Goal: Transaction & Acquisition: Download file/media

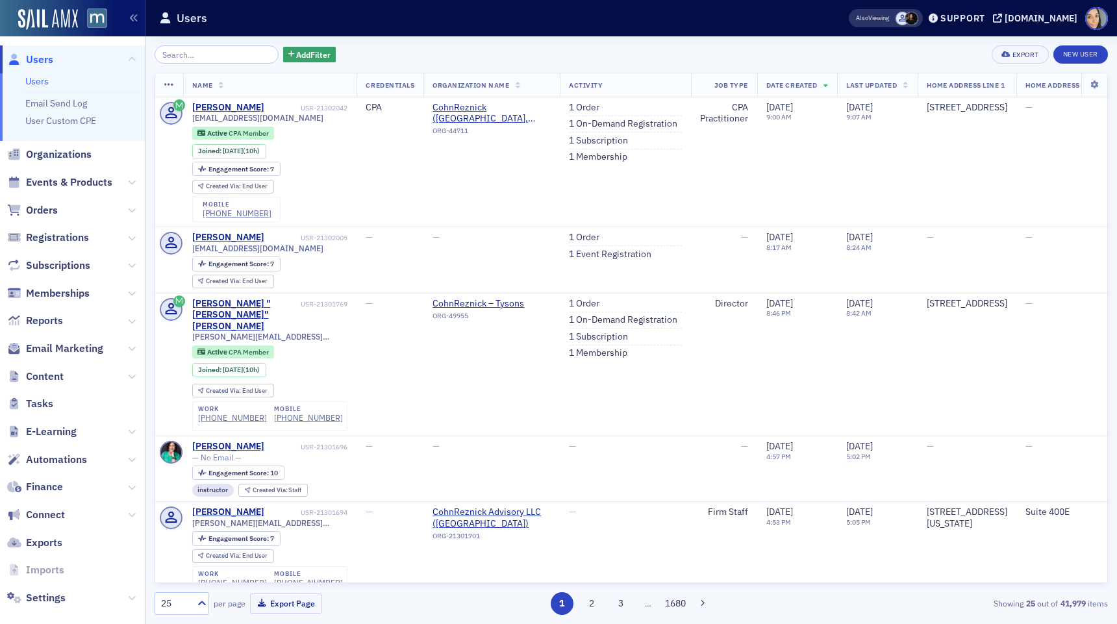
click at [64, 374] on span "Content" at bounding box center [72, 376] width 145 height 28
click at [139, 376] on span "Content" at bounding box center [72, 376] width 145 height 28
click at [131, 376] on icon at bounding box center [132, 377] width 8 height 8
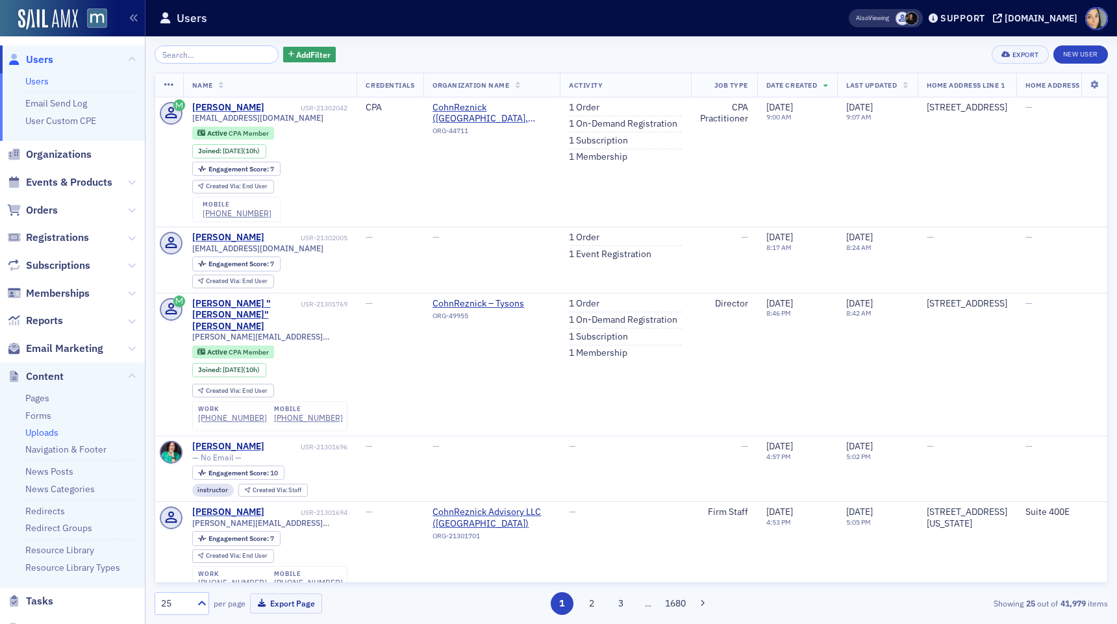
click at [50, 432] on link "Uploads" at bounding box center [41, 433] width 33 height 12
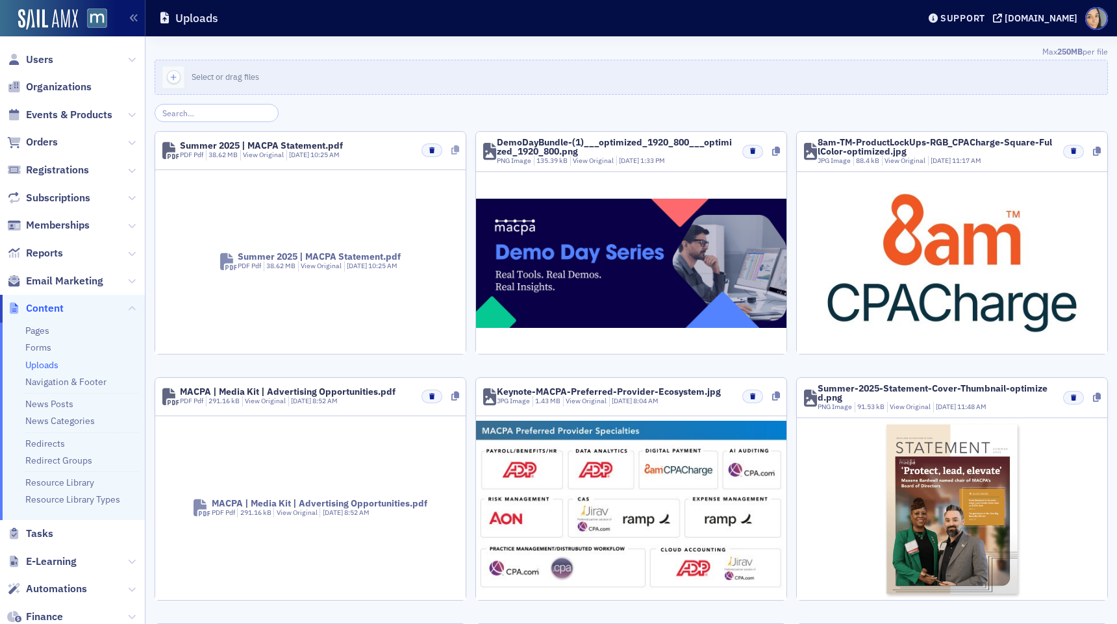
click at [455, 149] on icon at bounding box center [455, 149] width 8 height 9
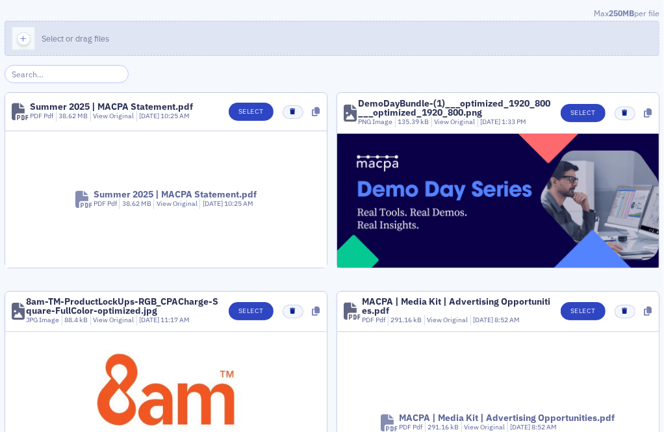
click at [81, 55] on button "Select or drag files" at bounding box center [332, 38] width 655 height 35
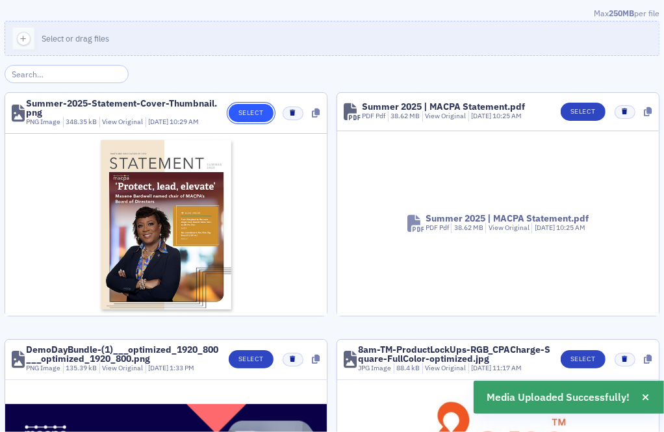
click at [263, 110] on button "Select" at bounding box center [251, 113] width 45 height 18
